Goal: Entertainment & Leisure: Consume media (video, audio)

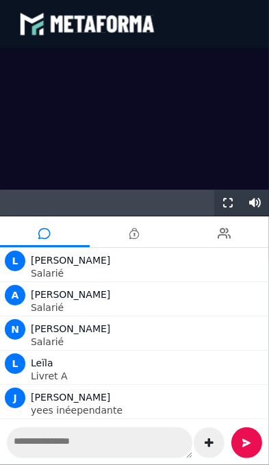
scroll to position [1198, 0]
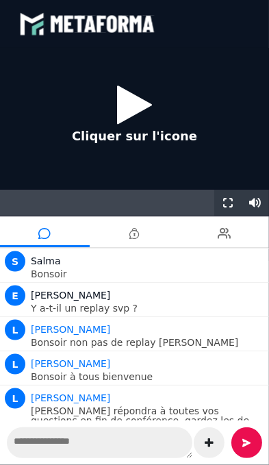
click at [134, 103] on icon at bounding box center [134, 104] width 35 height 45
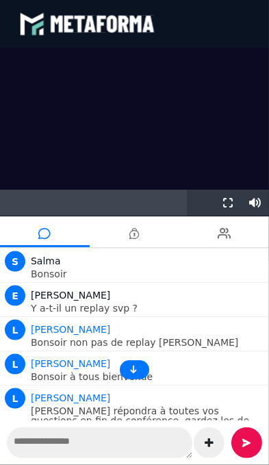
click at [171, 157] on video at bounding box center [134, 154] width 269 height 213
click at [241, 105] on video at bounding box center [134, 154] width 269 height 213
click at [60, 187] on video at bounding box center [134, 154] width 269 height 213
click at [37, 162] on video at bounding box center [134, 154] width 269 height 213
click at [266, 147] on video at bounding box center [134, 154] width 269 height 213
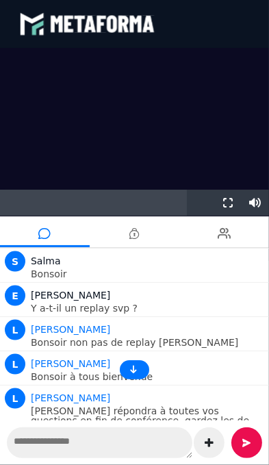
click at [110, 132] on video at bounding box center [134, 154] width 269 height 213
click at [193, 55] on video at bounding box center [134, 154] width 269 height 213
click at [167, 138] on video at bounding box center [134, 154] width 269 height 213
click at [218, 144] on video at bounding box center [134, 154] width 269 height 213
click at [0, 168] on video at bounding box center [134, 154] width 269 height 213
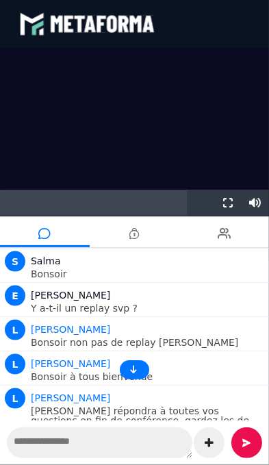
click at [214, 40] on div "blastream met_channel-9815b25ebd2bfb1ca2e40341aa852e5e fr en fr" at bounding box center [134, 23] width 231 height 41
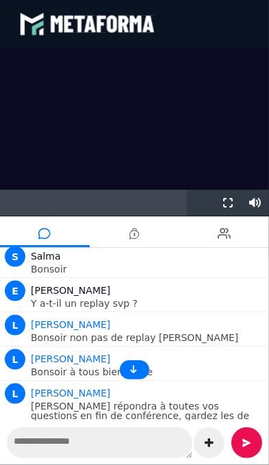
scroll to position [1202, 0]
